Goal: Task Accomplishment & Management: Manage account settings

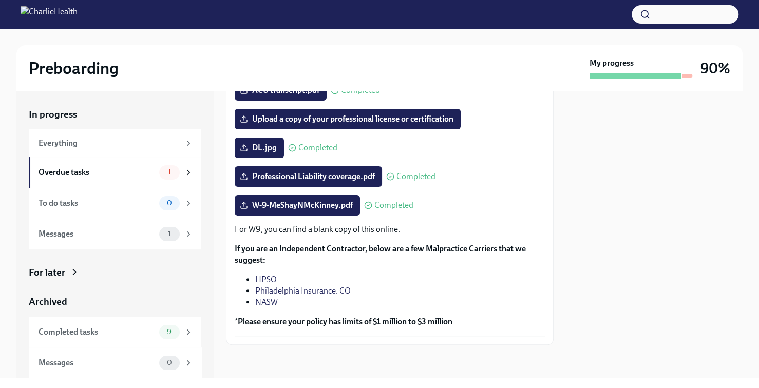
scroll to position [235, 0]
click at [187, 182] on div "Overdue tasks 1" at bounding box center [115, 172] width 172 height 31
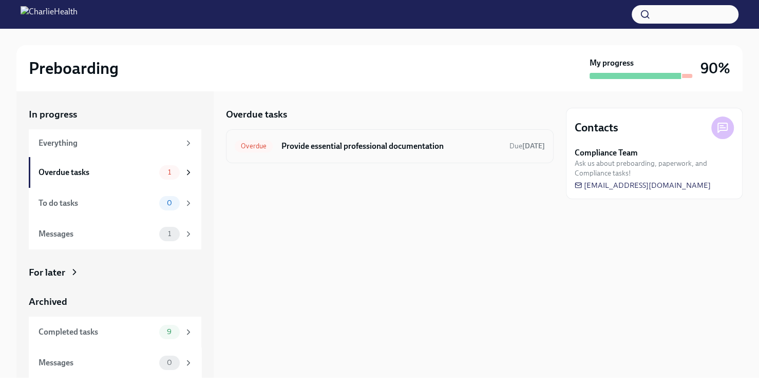
click at [252, 148] on span "Overdue" at bounding box center [254, 146] width 38 height 8
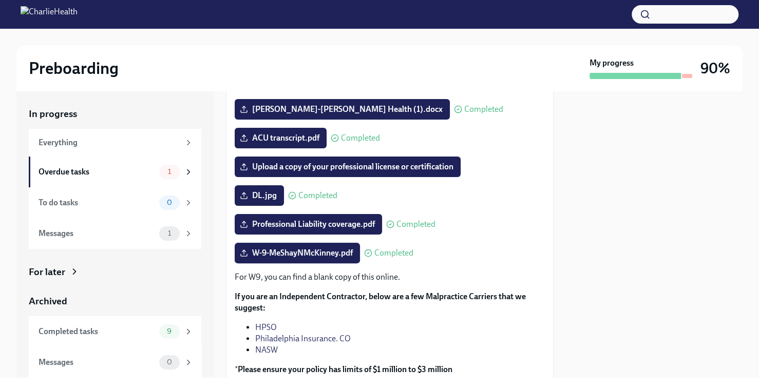
scroll to position [235, 0]
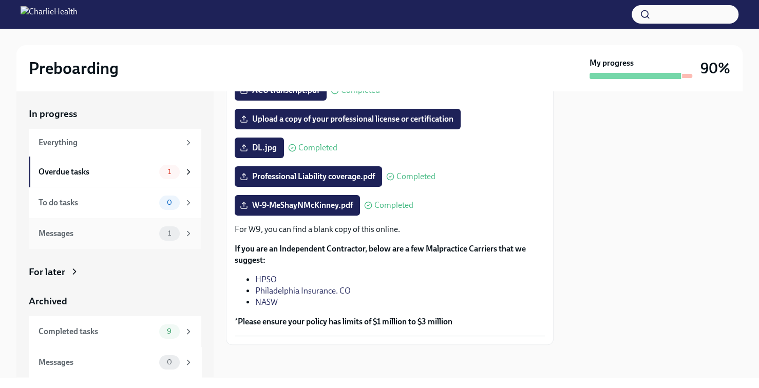
click at [183, 227] on div "1" at bounding box center [176, 233] width 34 height 14
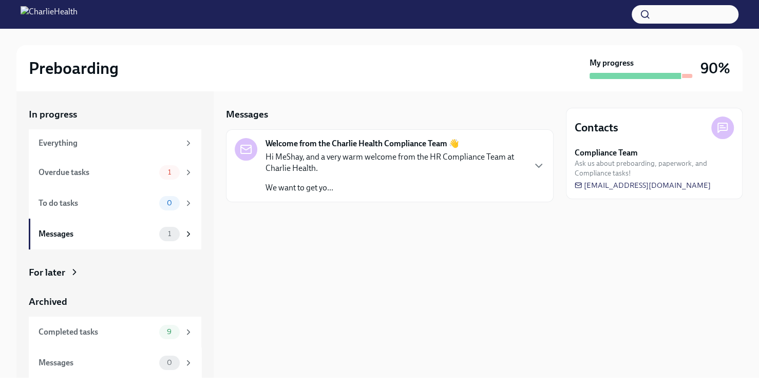
click at [376, 160] on p "Hi MeShay, and a very warm welcome from the HR Compliance Team at Charlie Healt…" at bounding box center [394, 162] width 259 height 23
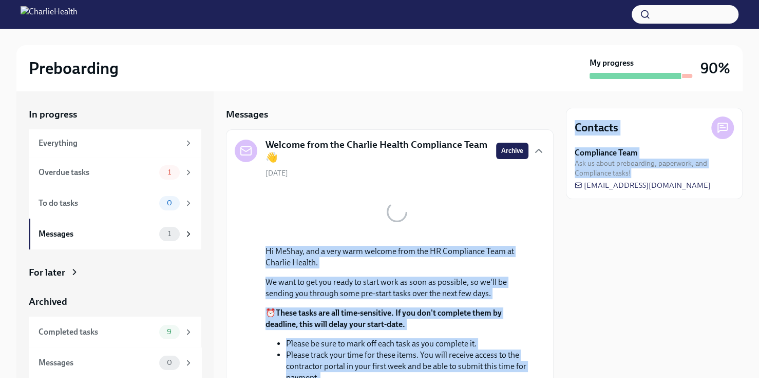
drag, startPoint x: 558, startPoint y: 182, endPoint x: 560, endPoint y: 249, distance: 67.3
click at [560, 249] on div "In progress Everything Overdue tasks 1 To do tasks 0 Messages 1 For later Archi…" at bounding box center [379, 234] width 726 height 286
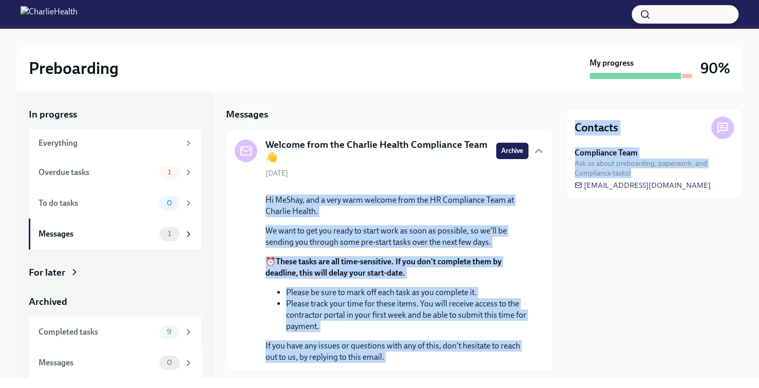
click at [537, 245] on div "Welcome from the Charlie Health Compliance Team 👋 Archive [DATE] Hi [PERSON_NAM…" at bounding box center [389, 250] width 327 height 242
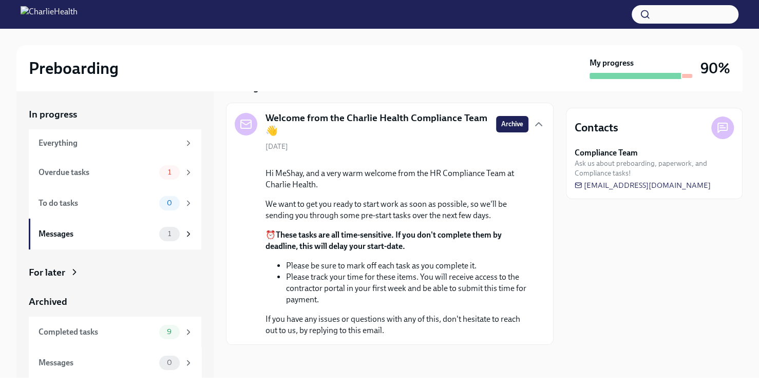
scroll to position [135, 0]
